Goal: Task Accomplishment & Management: Complete application form

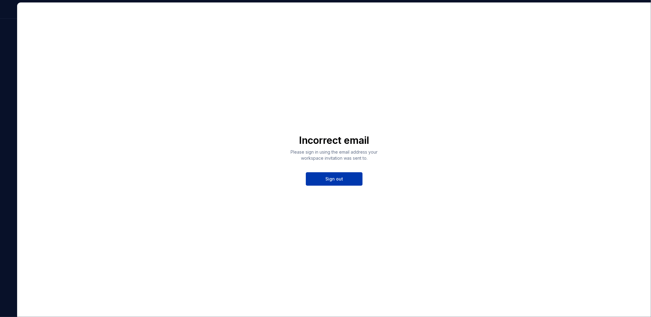
click at [335, 175] on button "Sign out" at bounding box center [334, 178] width 57 height 13
click at [356, 72] on div "No workspaces yet Create a new workspace to get started. Create workspace" at bounding box center [333, 160] width 633 height 314
click at [314, 176] on button "Sign out" at bounding box center [334, 178] width 57 height 13
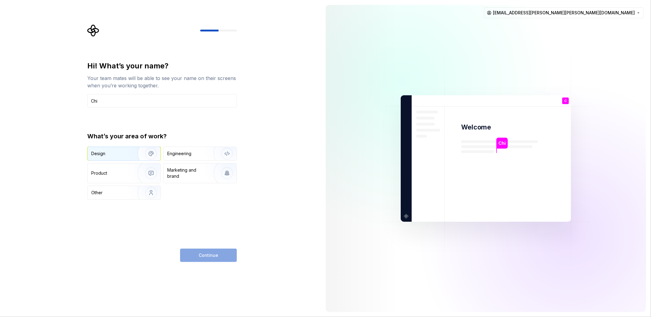
type input "Chi"
click at [102, 155] on div "Design" at bounding box center [98, 153] width 14 height 6
click at [223, 257] on button "Continue" at bounding box center [208, 254] width 57 height 13
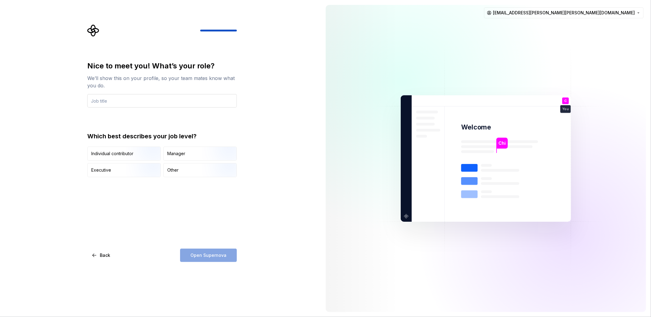
click at [102, 96] on input "text" at bounding box center [161, 100] width 149 height 13
type input "Head of UX"
click at [199, 254] on div "Open Supernova" at bounding box center [208, 254] width 57 height 13
click at [185, 154] on div "Manager" at bounding box center [176, 153] width 18 height 6
click at [214, 252] on span "Open Supernova" at bounding box center [208, 255] width 36 height 6
